Goal: Check status

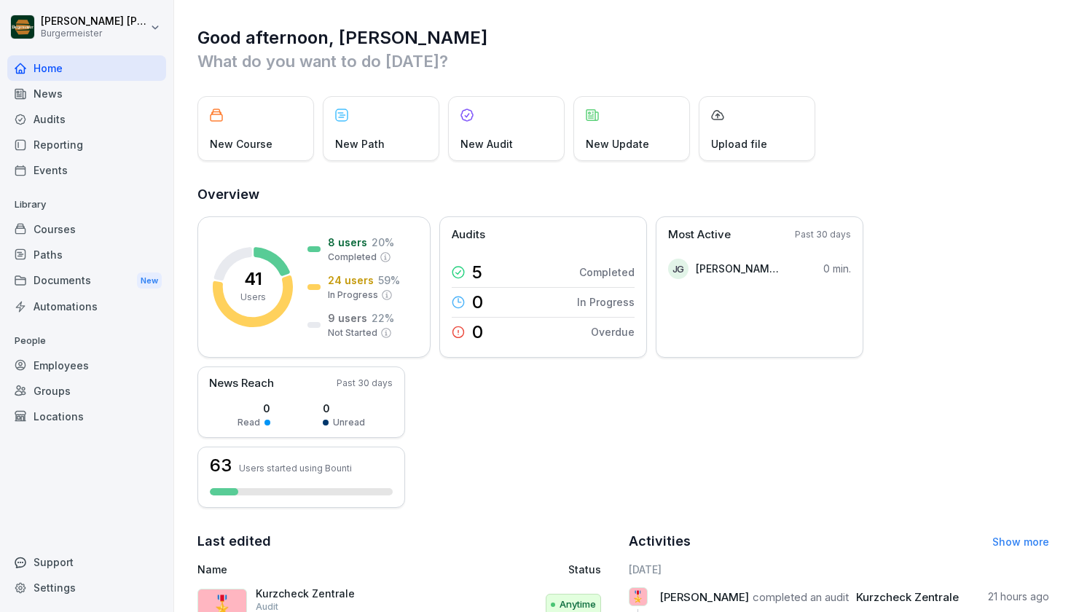
click at [106, 140] on div "Reporting" at bounding box center [86, 144] width 159 height 25
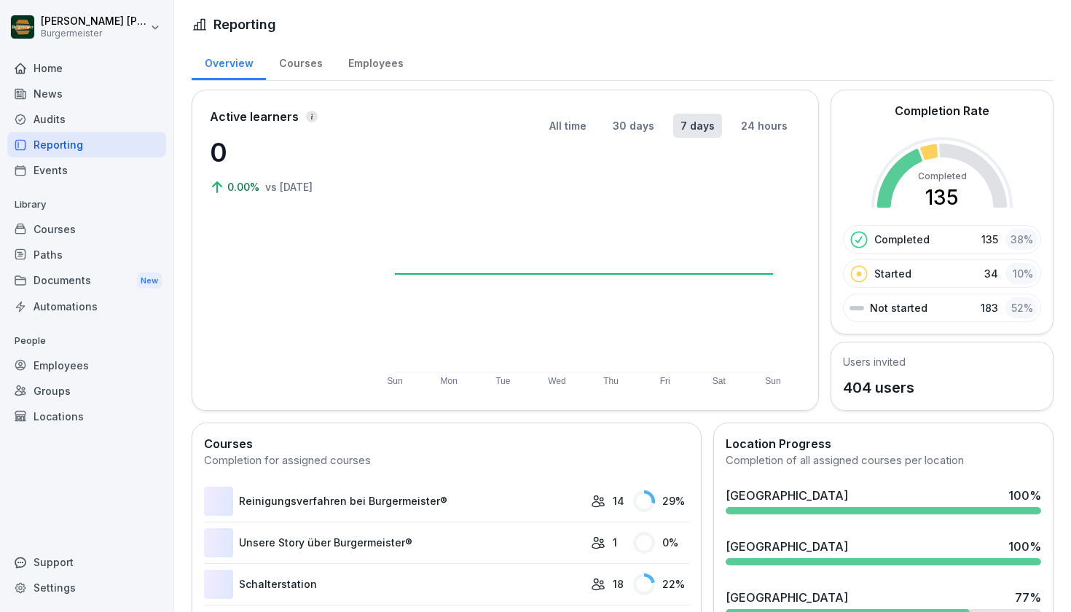
click at [84, 122] on div "Audits" at bounding box center [86, 118] width 159 height 25
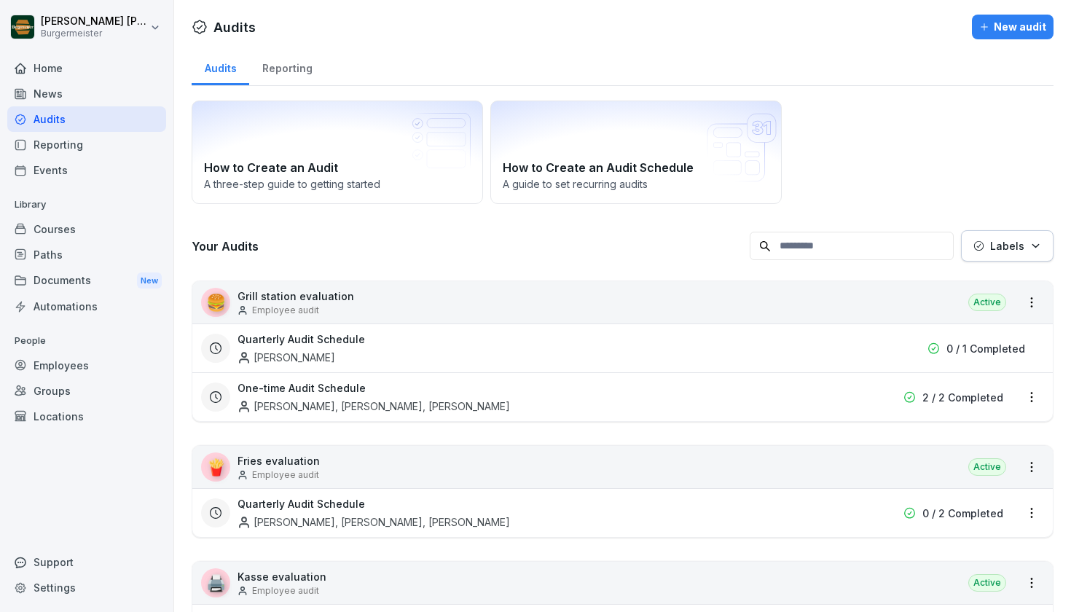
click at [310, 63] on div "Reporting" at bounding box center [287, 66] width 76 height 37
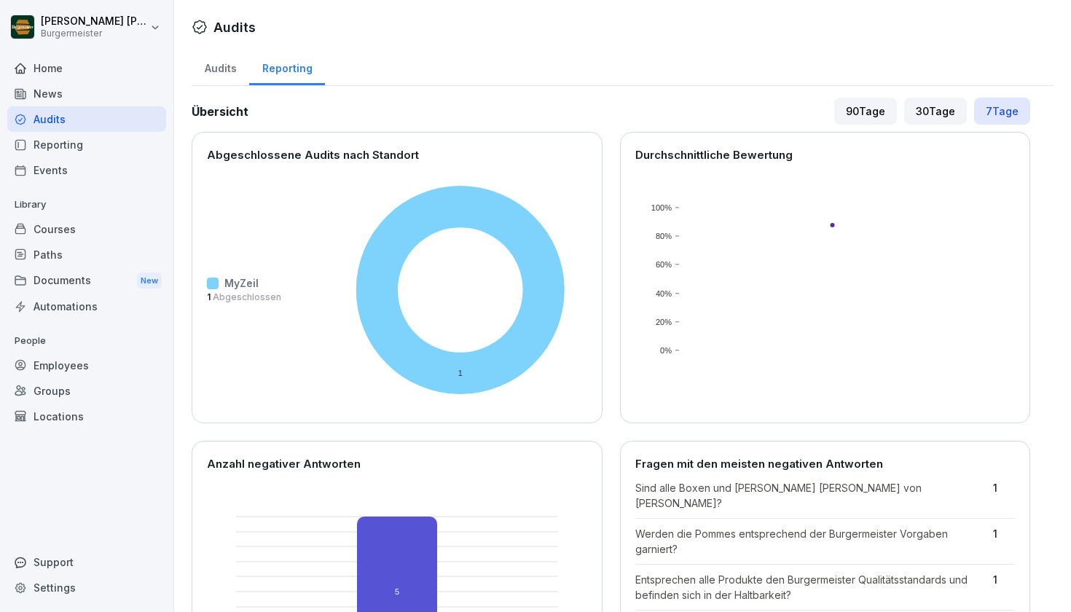
click at [527, 95] on div "Audits Reporting Übersicht 90 Tage 30 Tage 7 Tage Abgeschlossene Audits nach St…" at bounding box center [622, 581] width 897 height 1067
click at [216, 70] on div "Audits" at bounding box center [221, 66] width 58 height 37
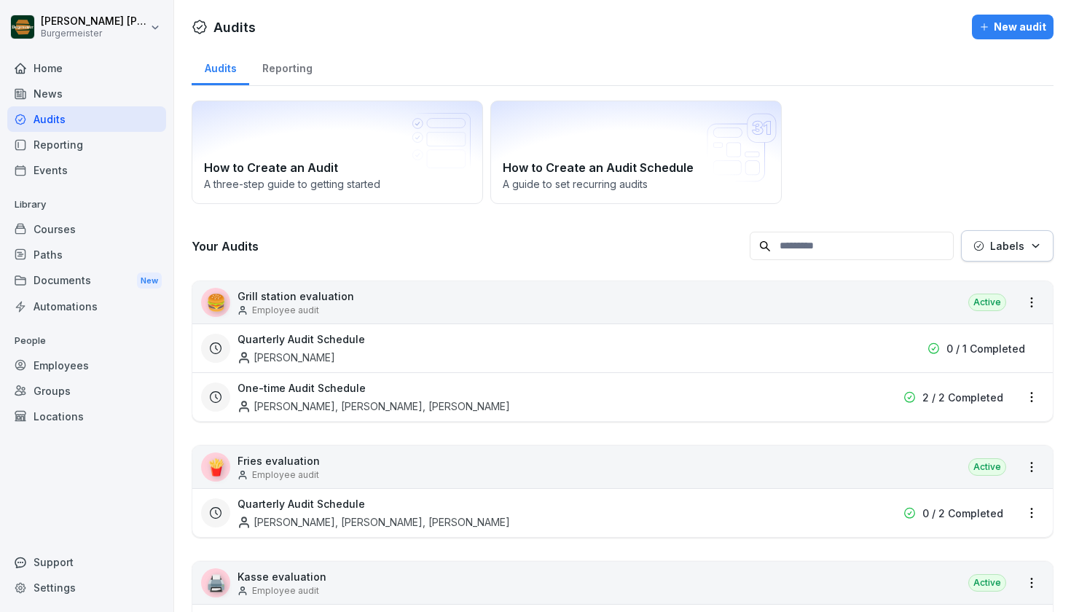
click at [415, 251] on h3 "Your Audits" at bounding box center [467, 246] width 551 height 16
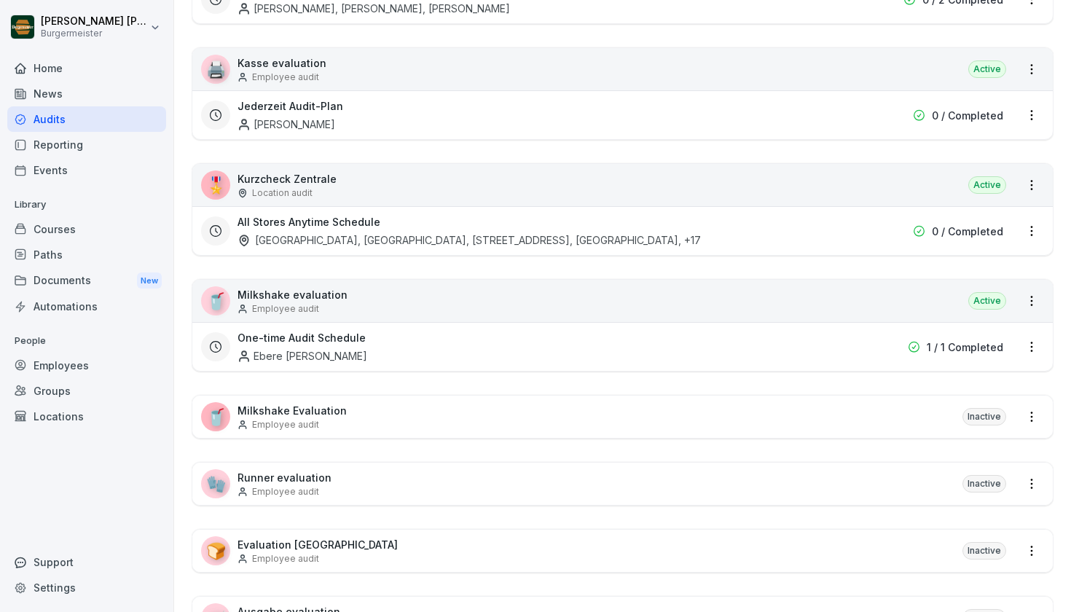
scroll to position [517, 0]
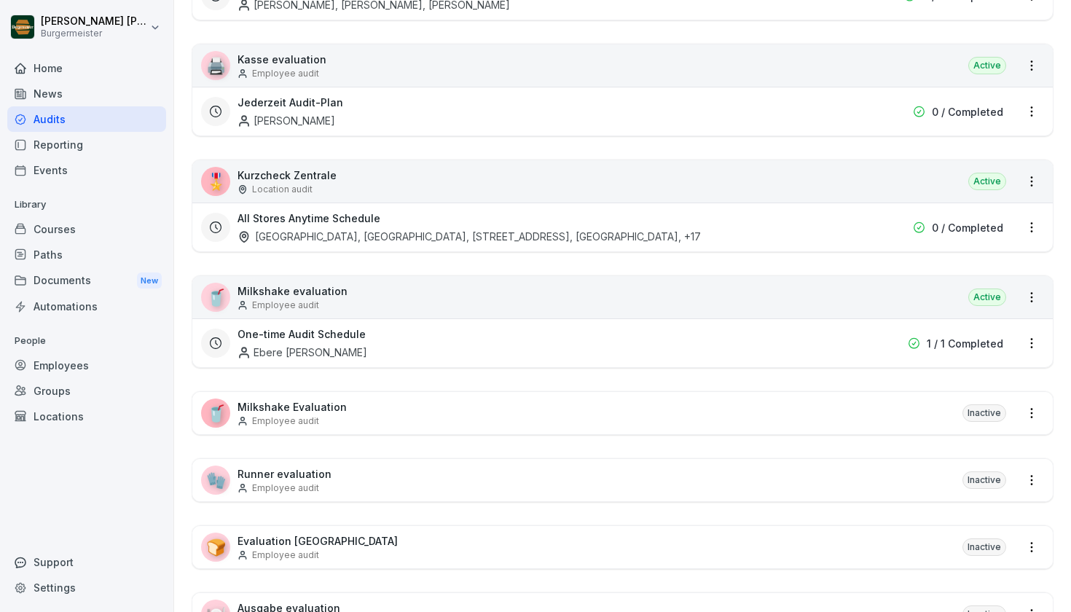
click at [855, 184] on div "🎖️ Kurzcheck Zentrale Location audit Active" at bounding box center [622, 181] width 860 height 42
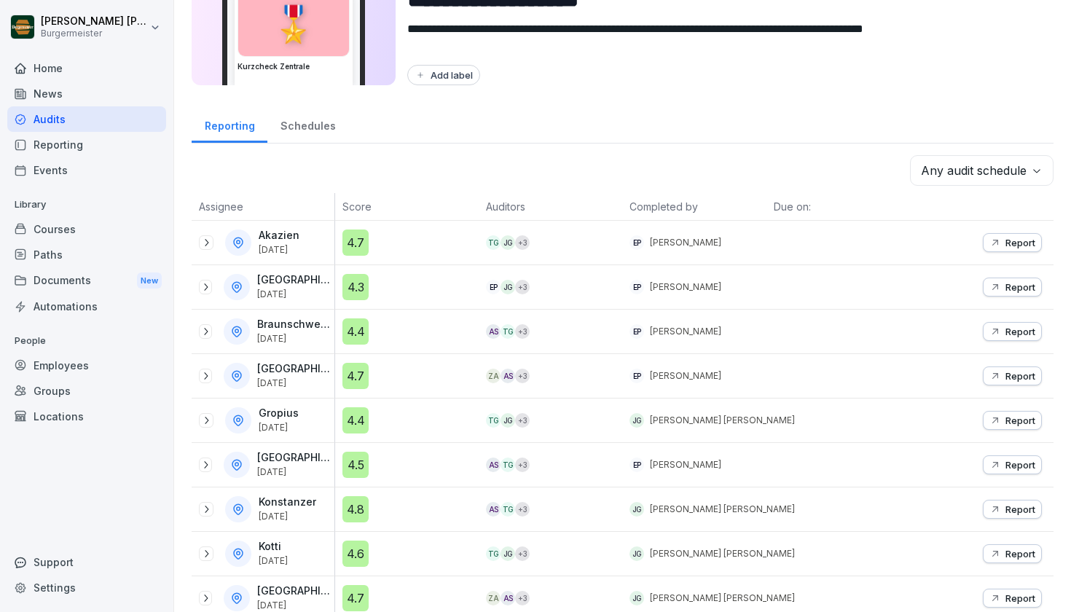
scroll to position [93, 0]
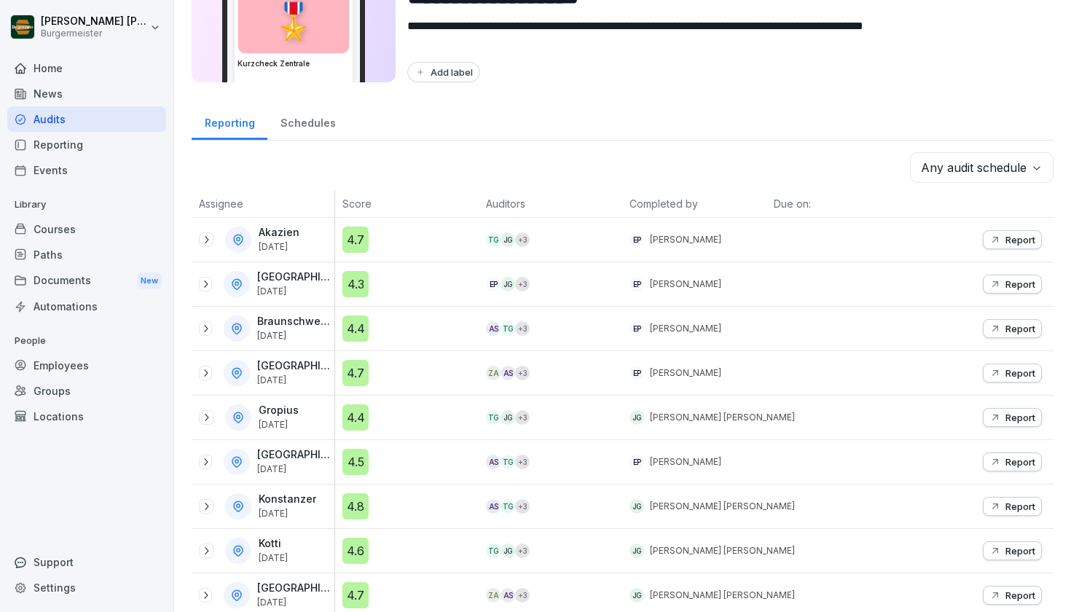
click at [1062, 171] on div "**********" at bounding box center [622, 514] width 897 height 1214
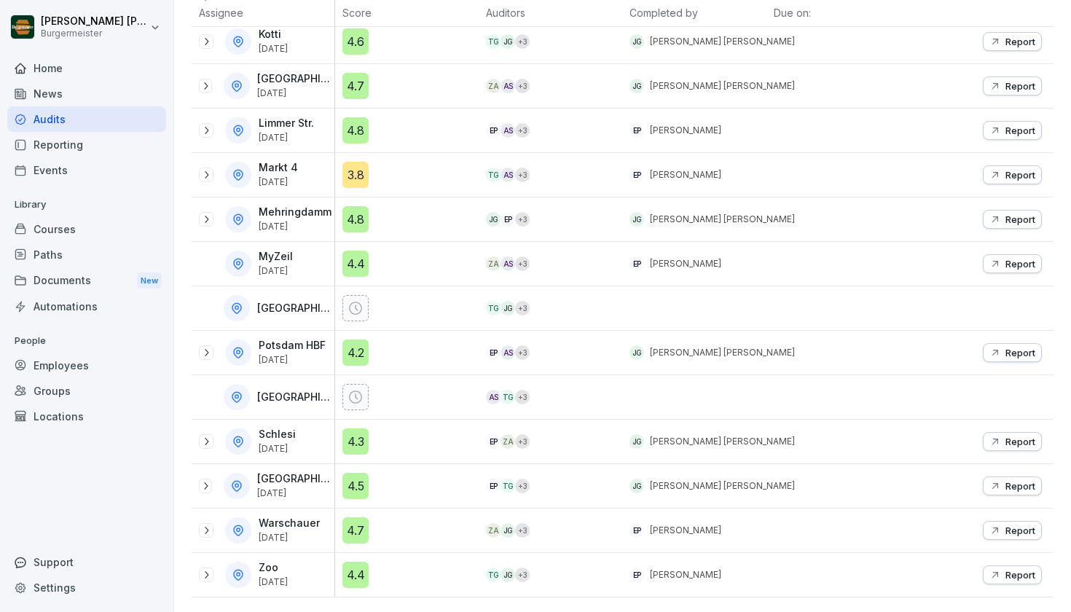
scroll to position [602, 0]
drag, startPoint x: 340, startPoint y: 273, endPoint x: 319, endPoint y: 272, distance: 21.2
click at [319, 272] on tr "MyZeil [DATE] 4.4 ZA AS + 3 EP [PERSON_NAME] Report" at bounding box center [623, 264] width 862 height 44
click at [1019, 262] on p "Report" at bounding box center [1020, 264] width 30 height 12
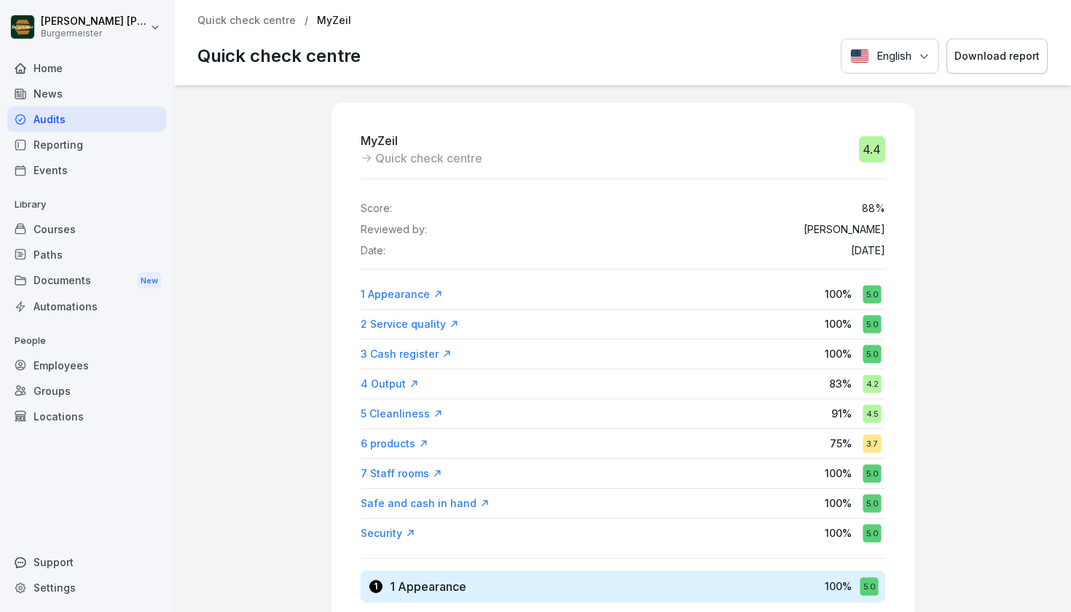
click at [1054, 313] on div "MyZeil Quick check centre 4.4 Score: 88 % Reviewed by: [PERSON_NAME] Date: [DAT…" at bounding box center [622, 348] width 897 height 527
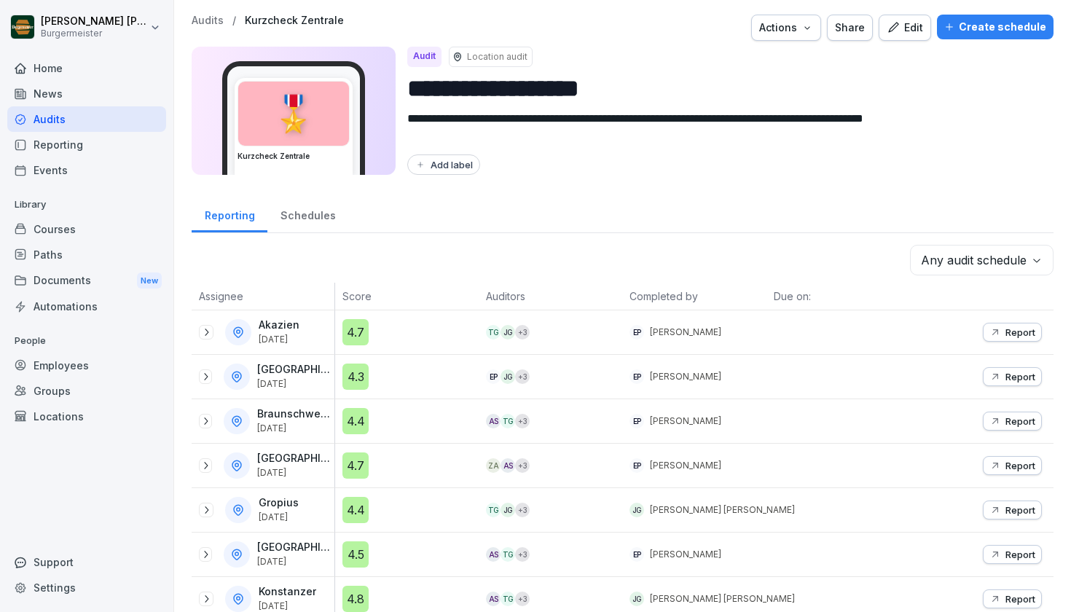
click at [597, 229] on div "Reporting Schedules" at bounding box center [623, 214] width 862 height 38
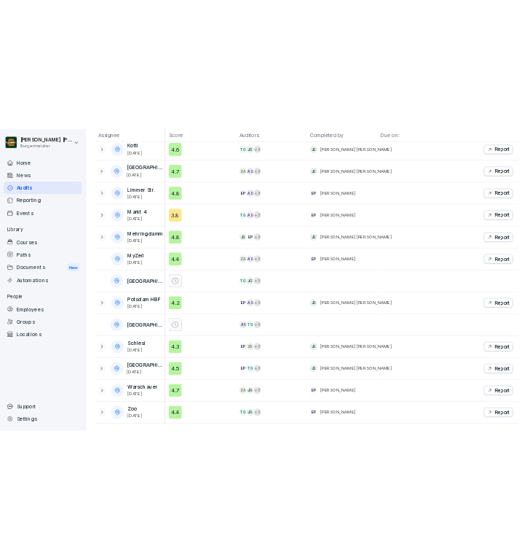
scroll to position [602, 0]
